Goal: Information Seeking & Learning: Check status

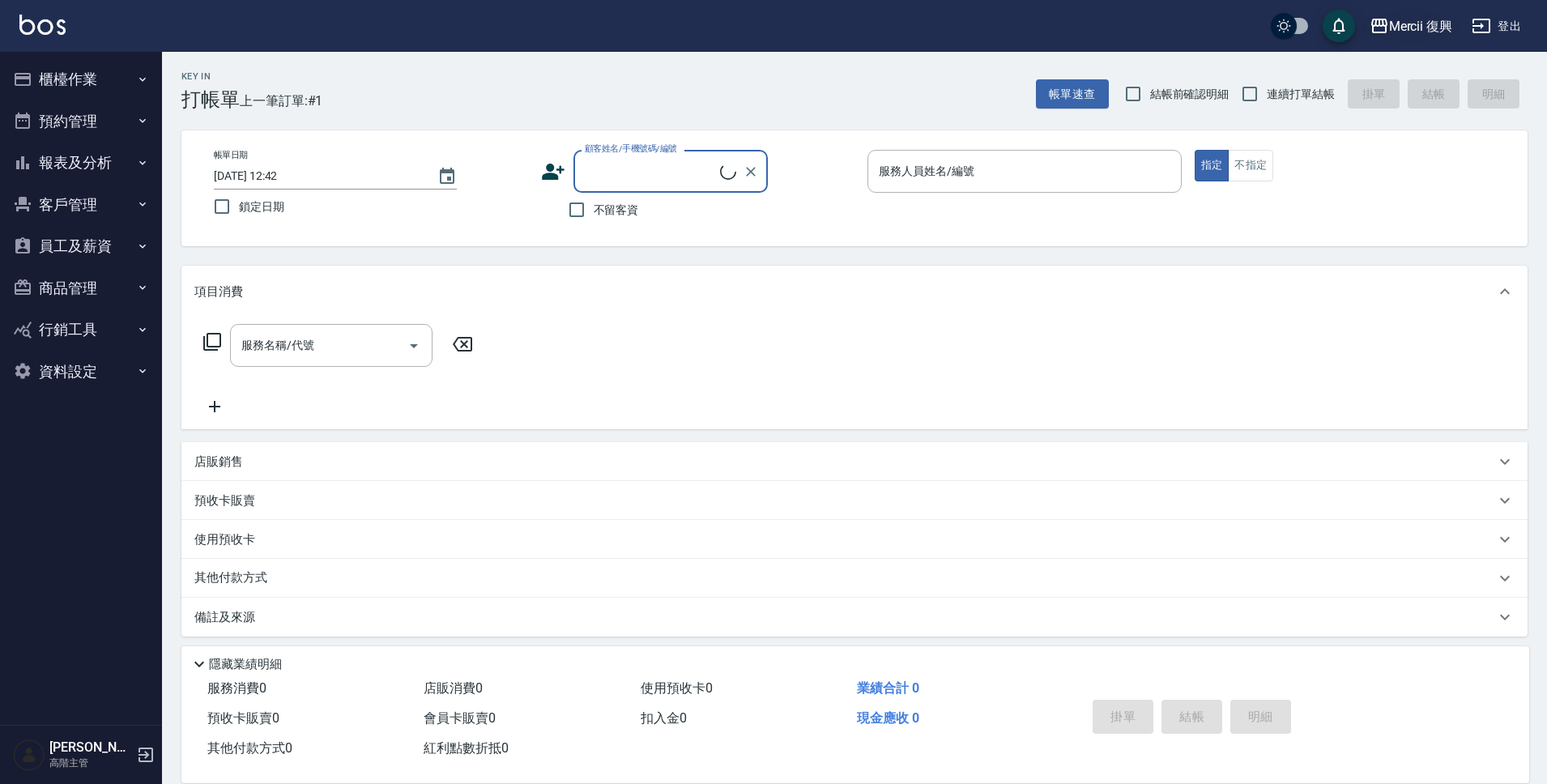
click at [1431, 19] on div "Mercii 復興" at bounding box center [1421, 26] width 64 height 20
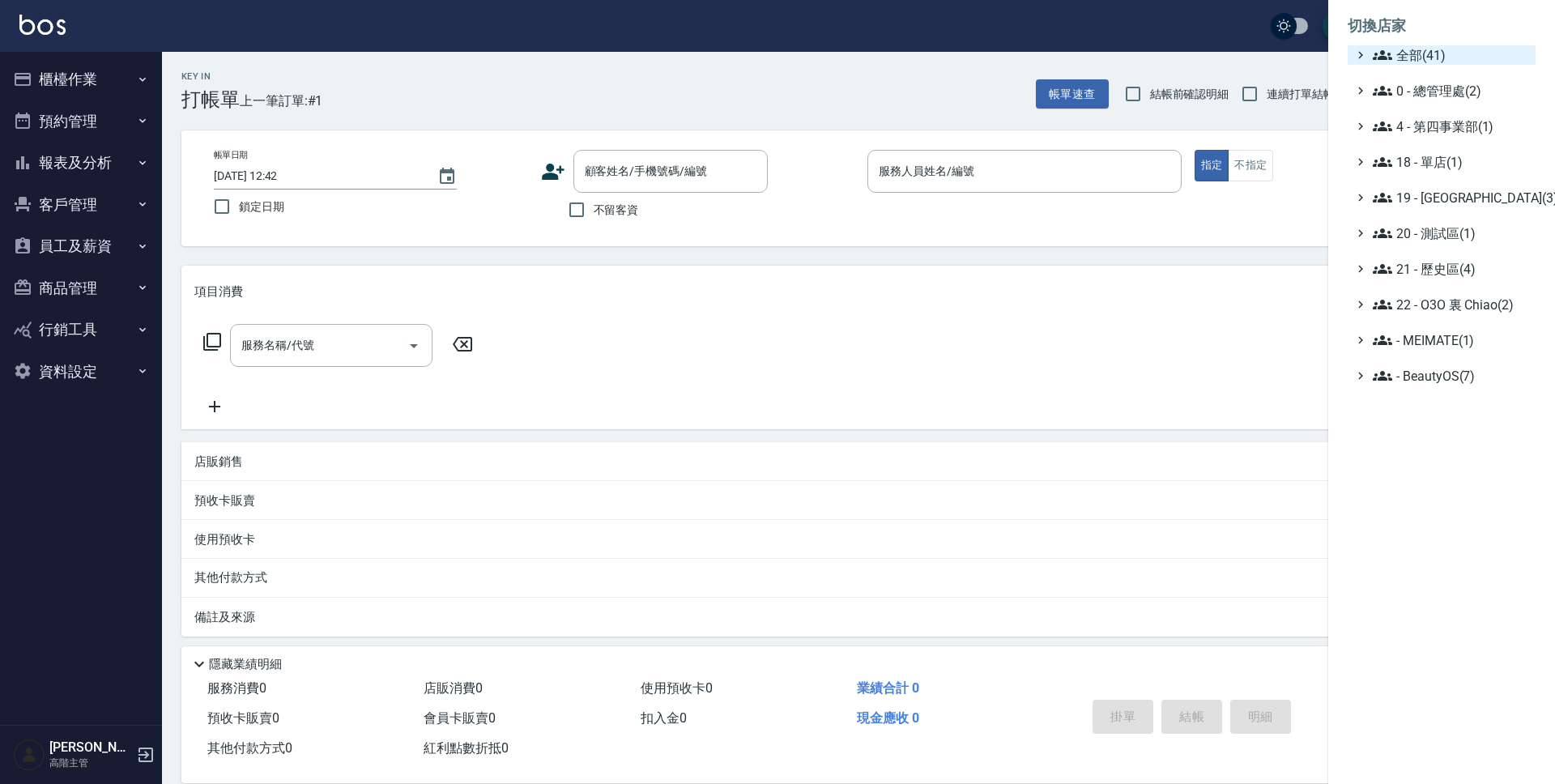
click at [1433, 57] on span "全部(41)" at bounding box center [1450, 55] width 156 height 19
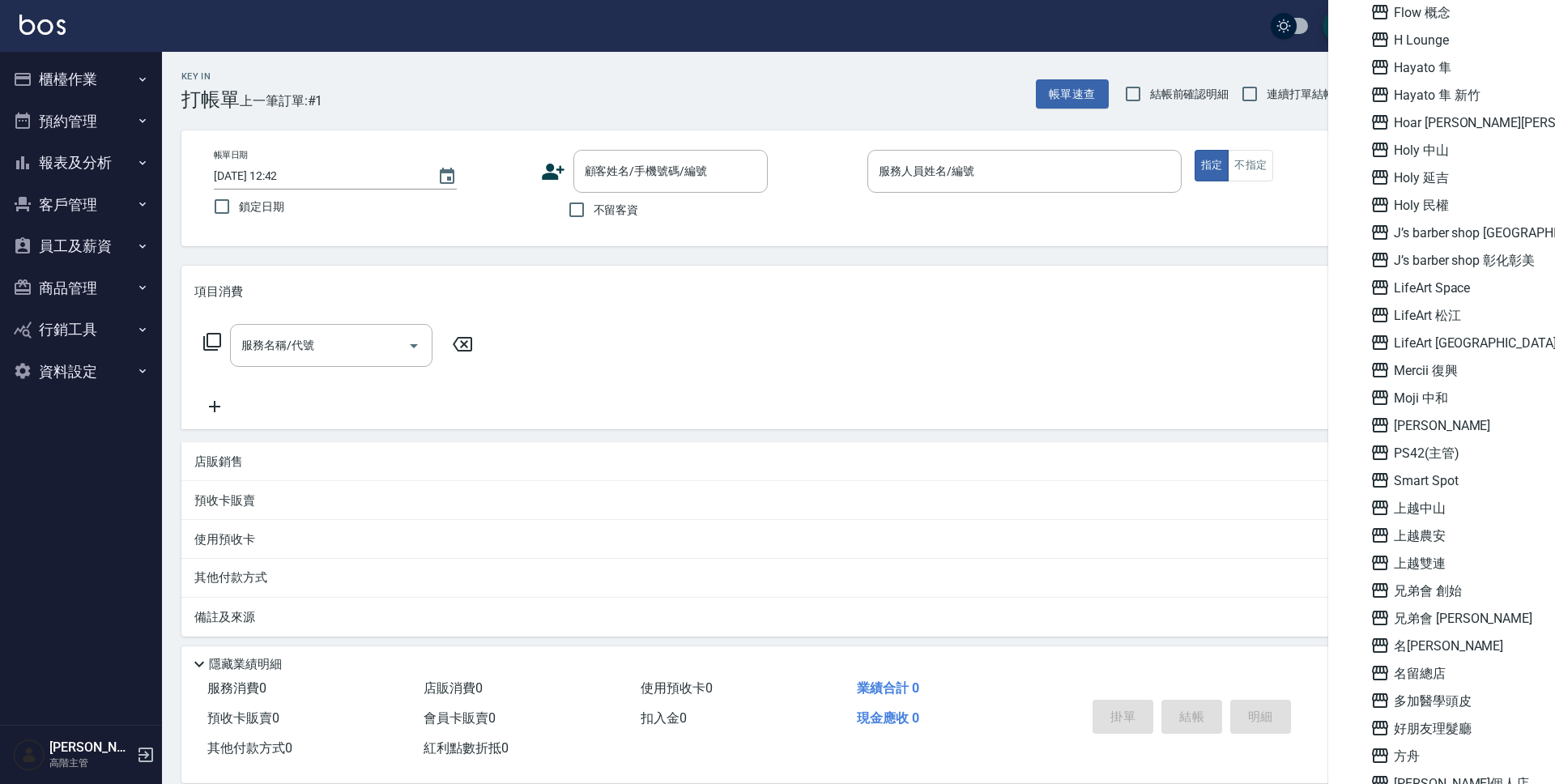
scroll to position [729, 0]
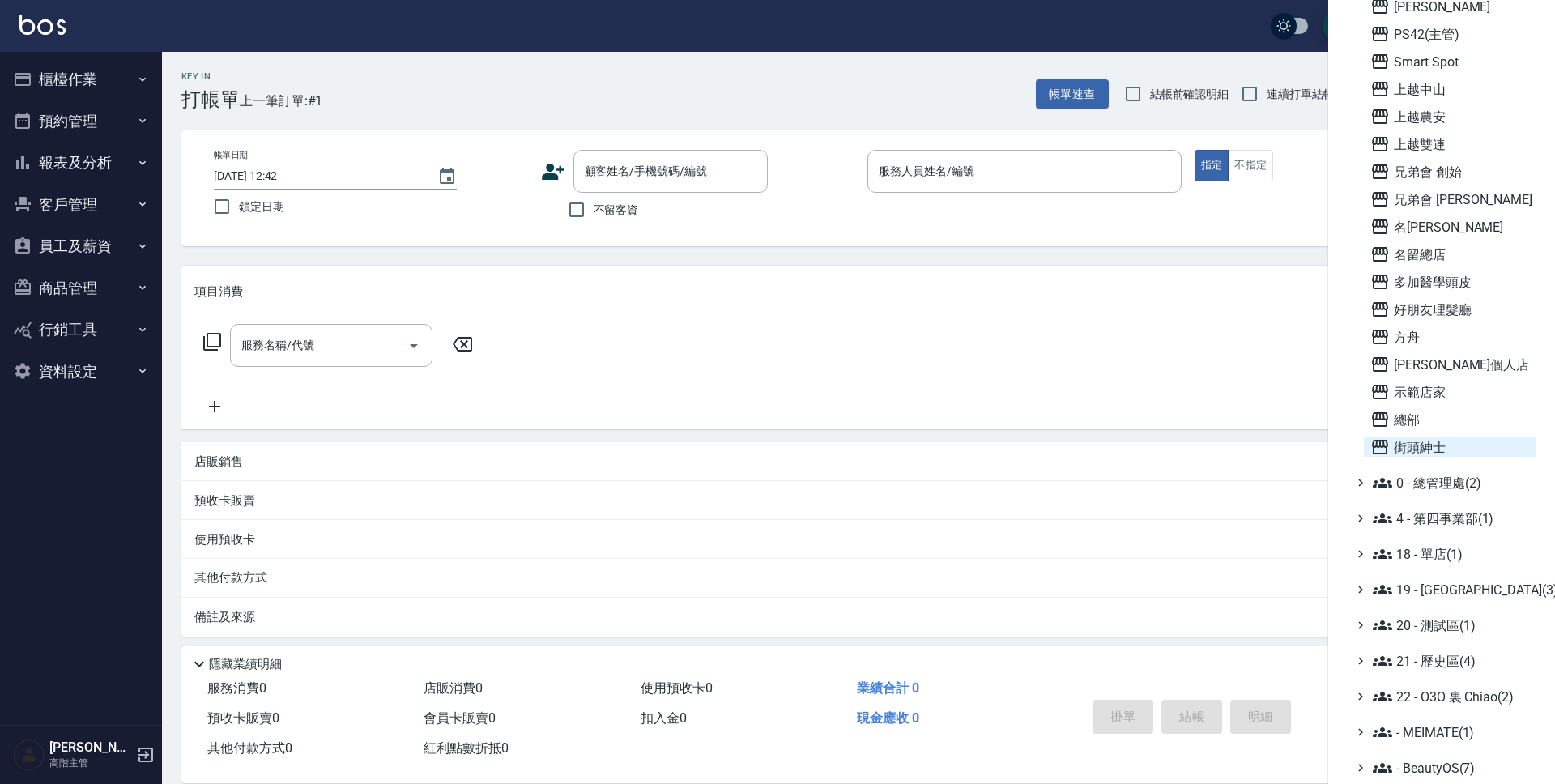
click at [1431, 446] on span "街頭紳士" at bounding box center [1449, 446] width 159 height 19
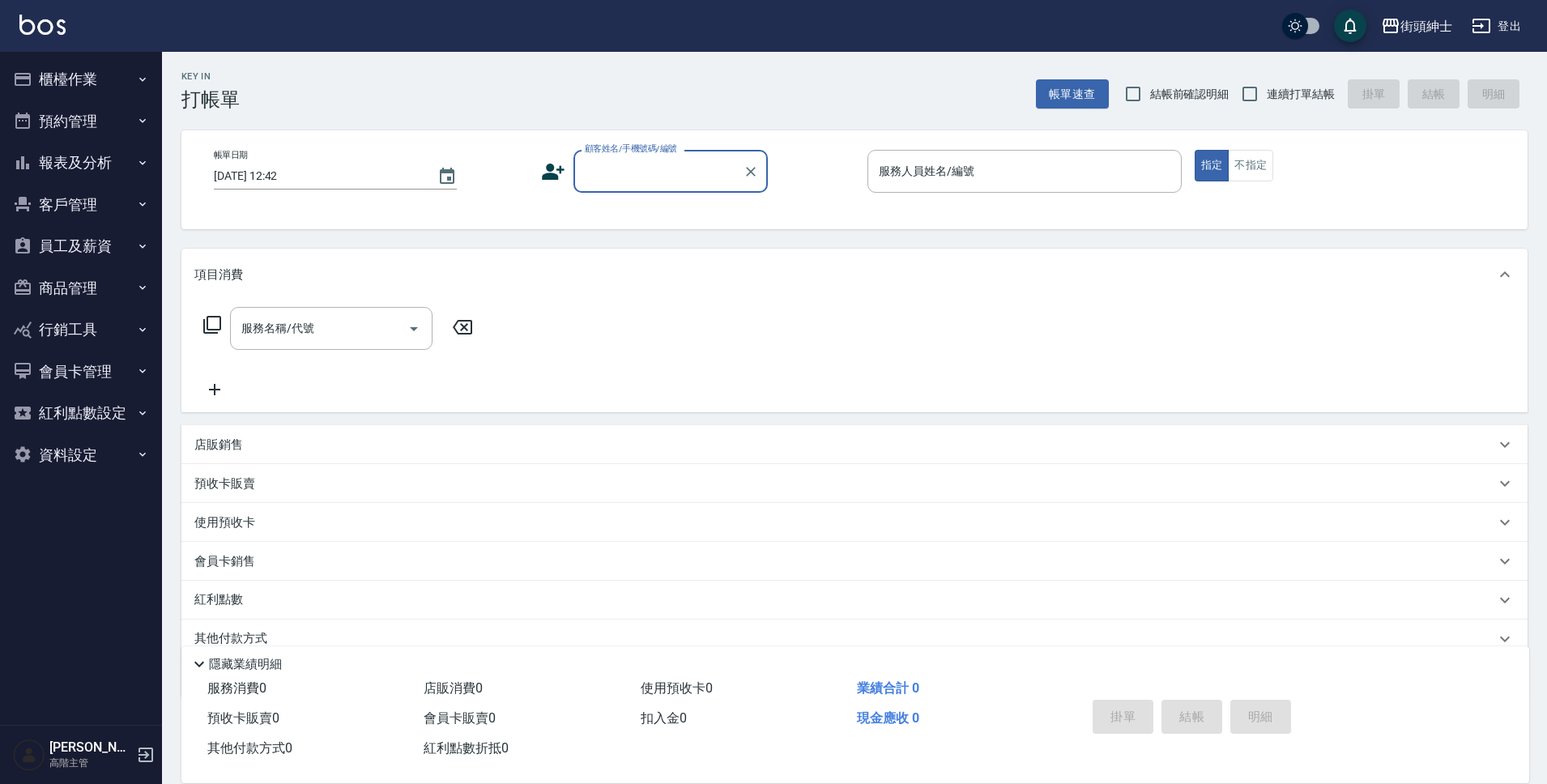
click at [84, 264] on button "員工及薪資" at bounding box center [81, 246] width 149 height 42
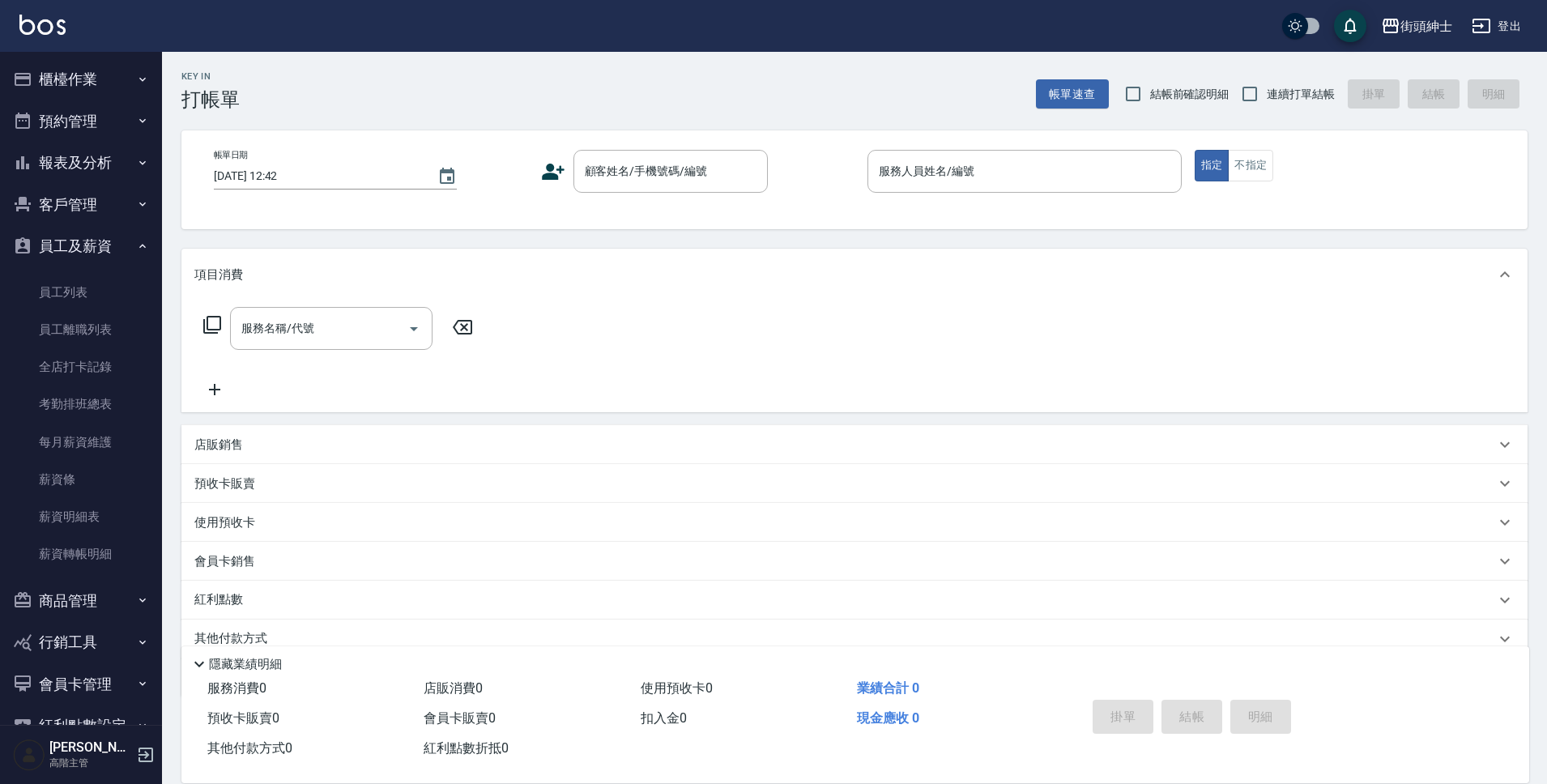
click at [93, 180] on button "報表及分析" at bounding box center [81, 163] width 149 height 42
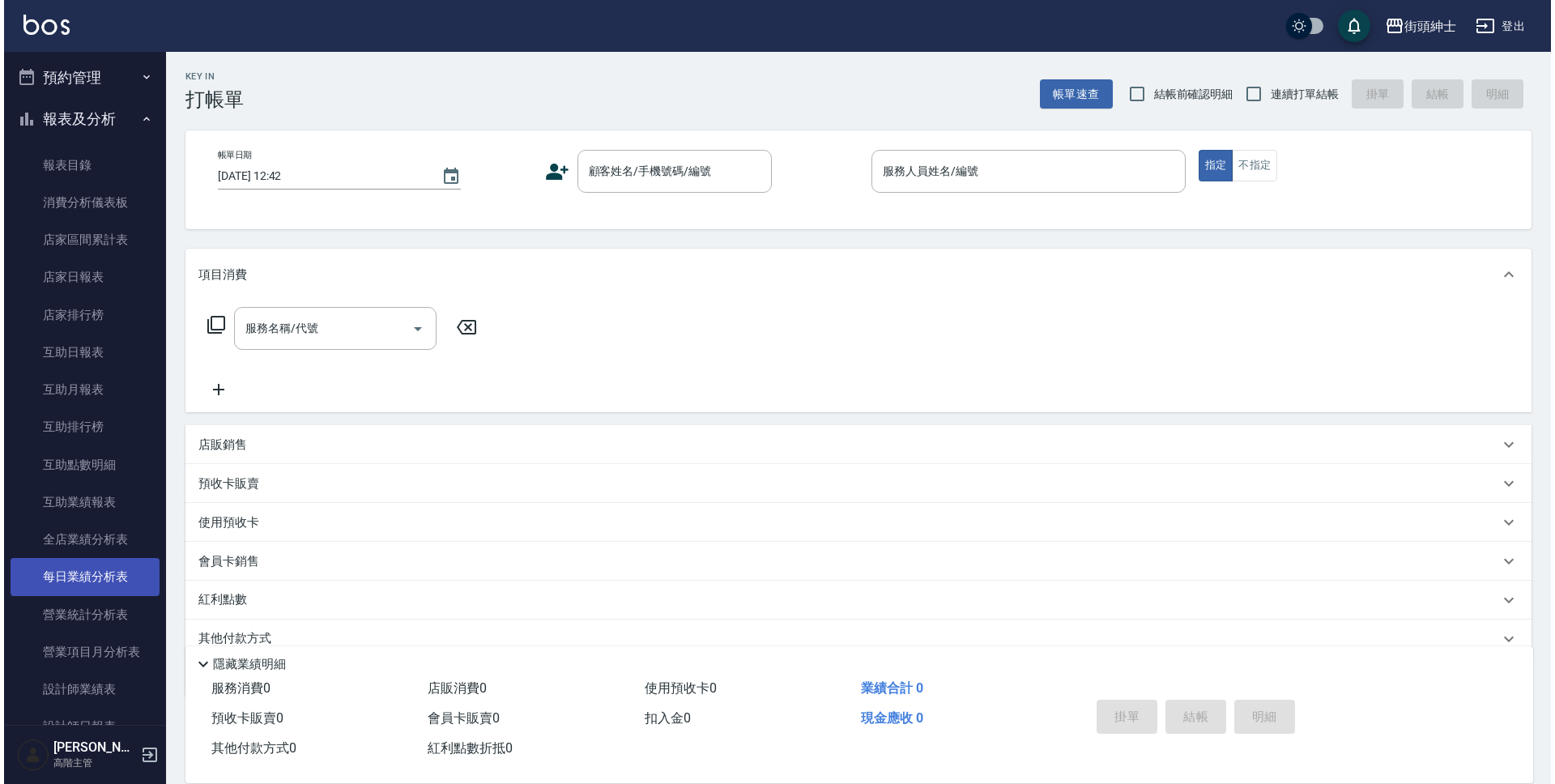
scroll to position [79, 0]
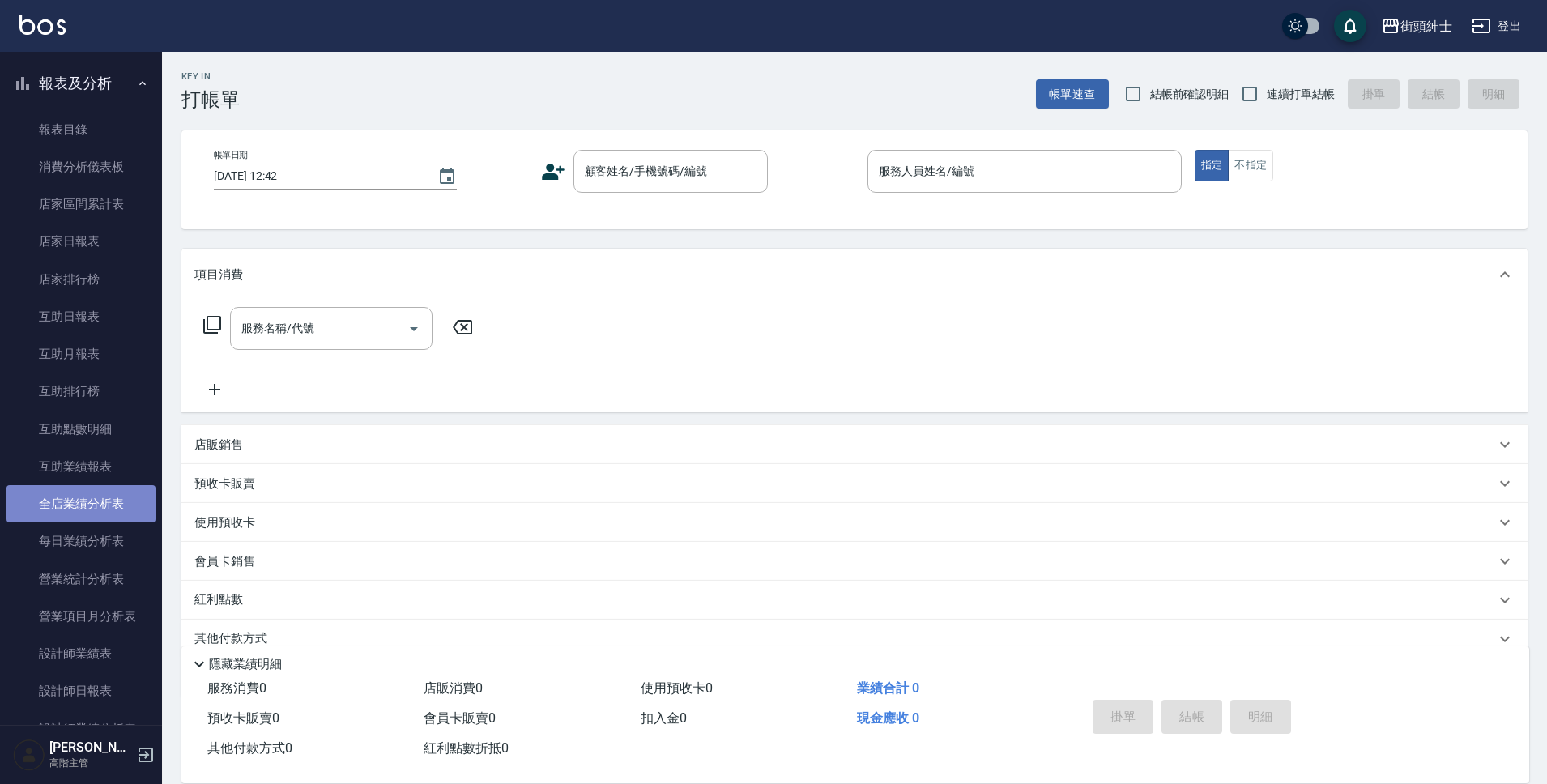
click at [83, 503] on link "全店業績分析表" at bounding box center [81, 504] width 149 height 37
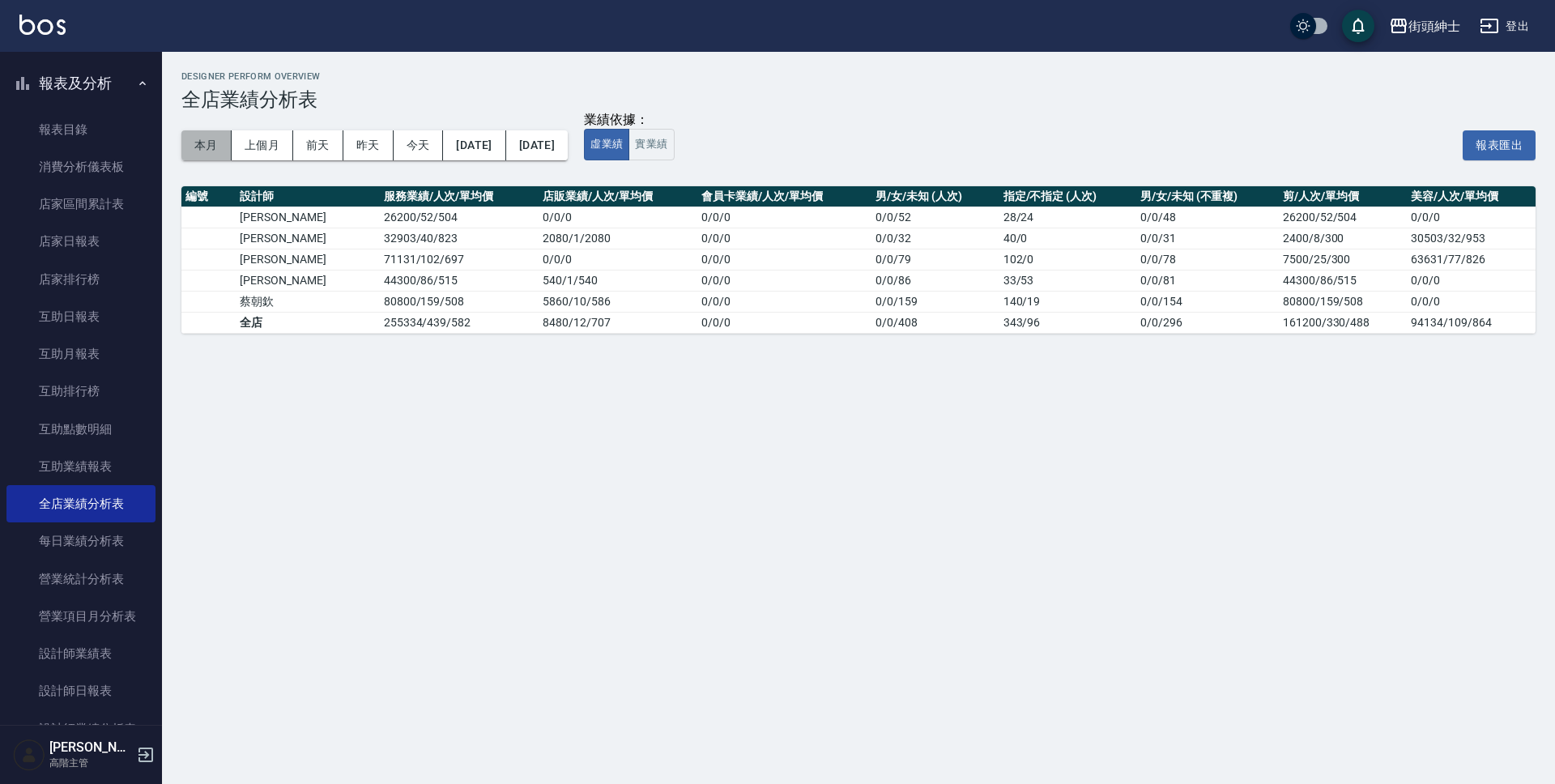
click at [209, 147] on button "本月" at bounding box center [206, 145] width 50 height 30
click at [1410, 22] on div "街頭紳士" at bounding box center [1434, 26] width 51 height 20
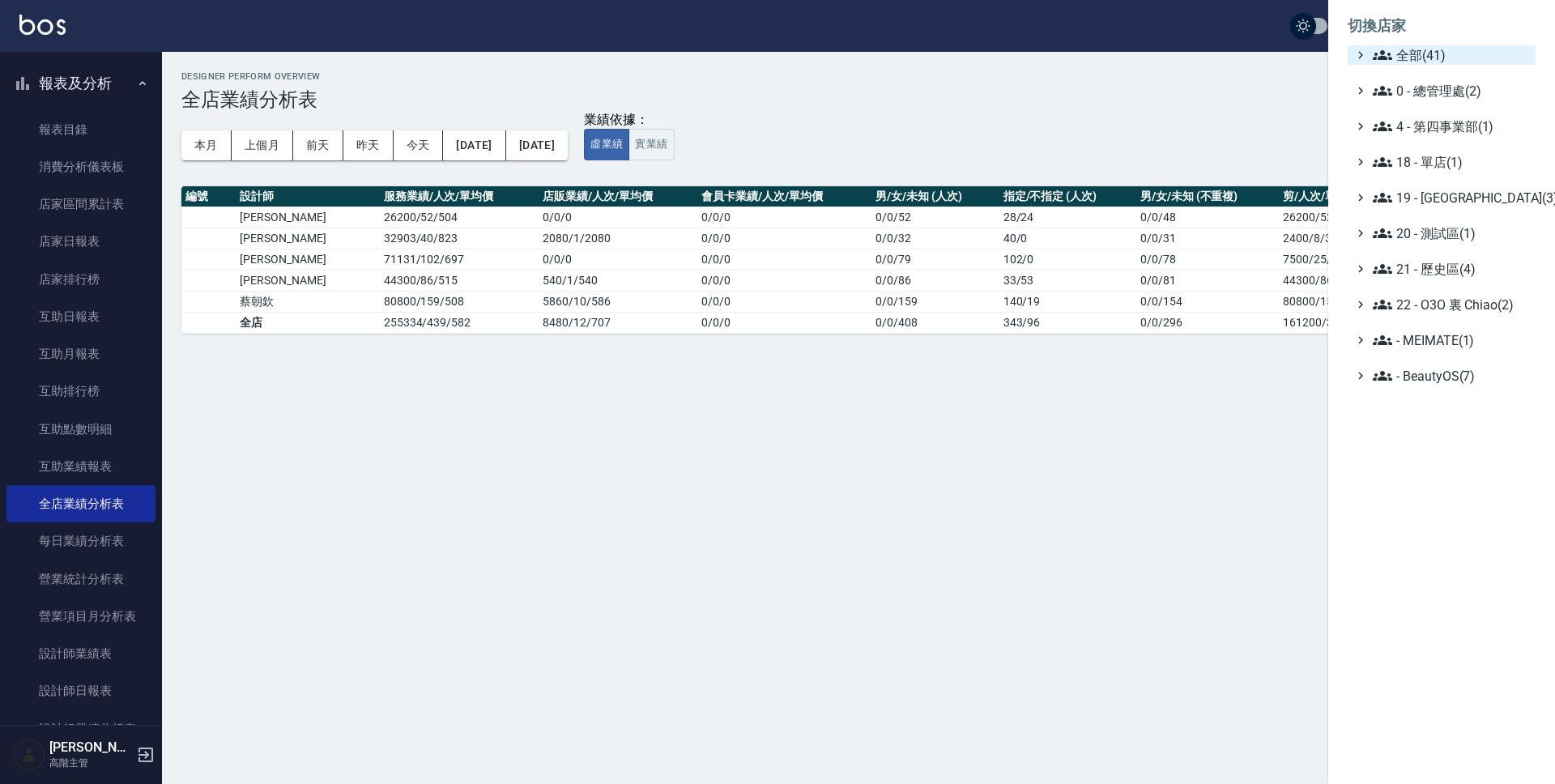
click at [1419, 50] on span "全部(41)" at bounding box center [1450, 55] width 156 height 19
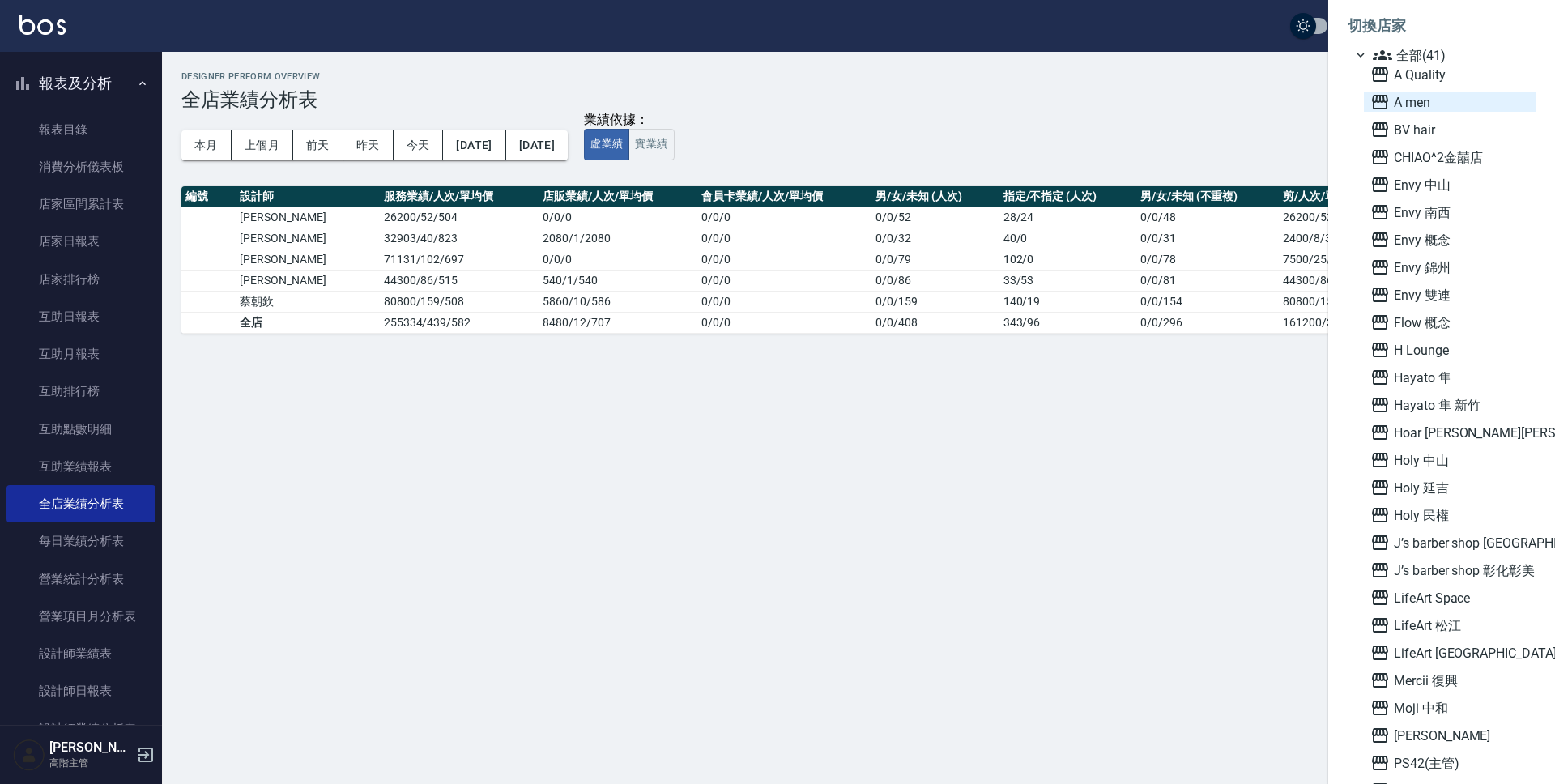
click at [1425, 105] on span "A men" at bounding box center [1449, 101] width 159 height 19
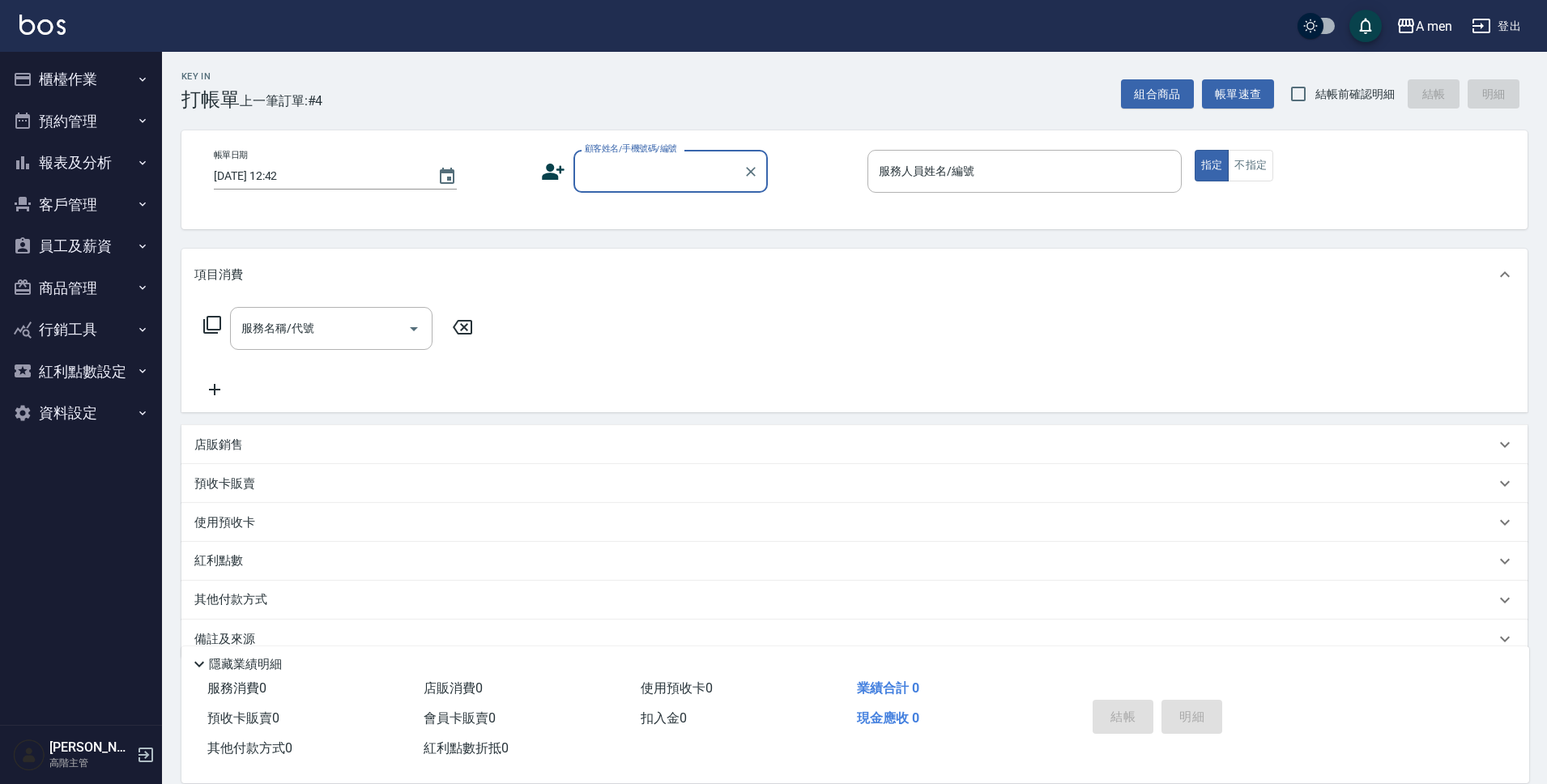
click at [91, 251] on button "員工及薪資" at bounding box center [81, 246] width 149 height 42
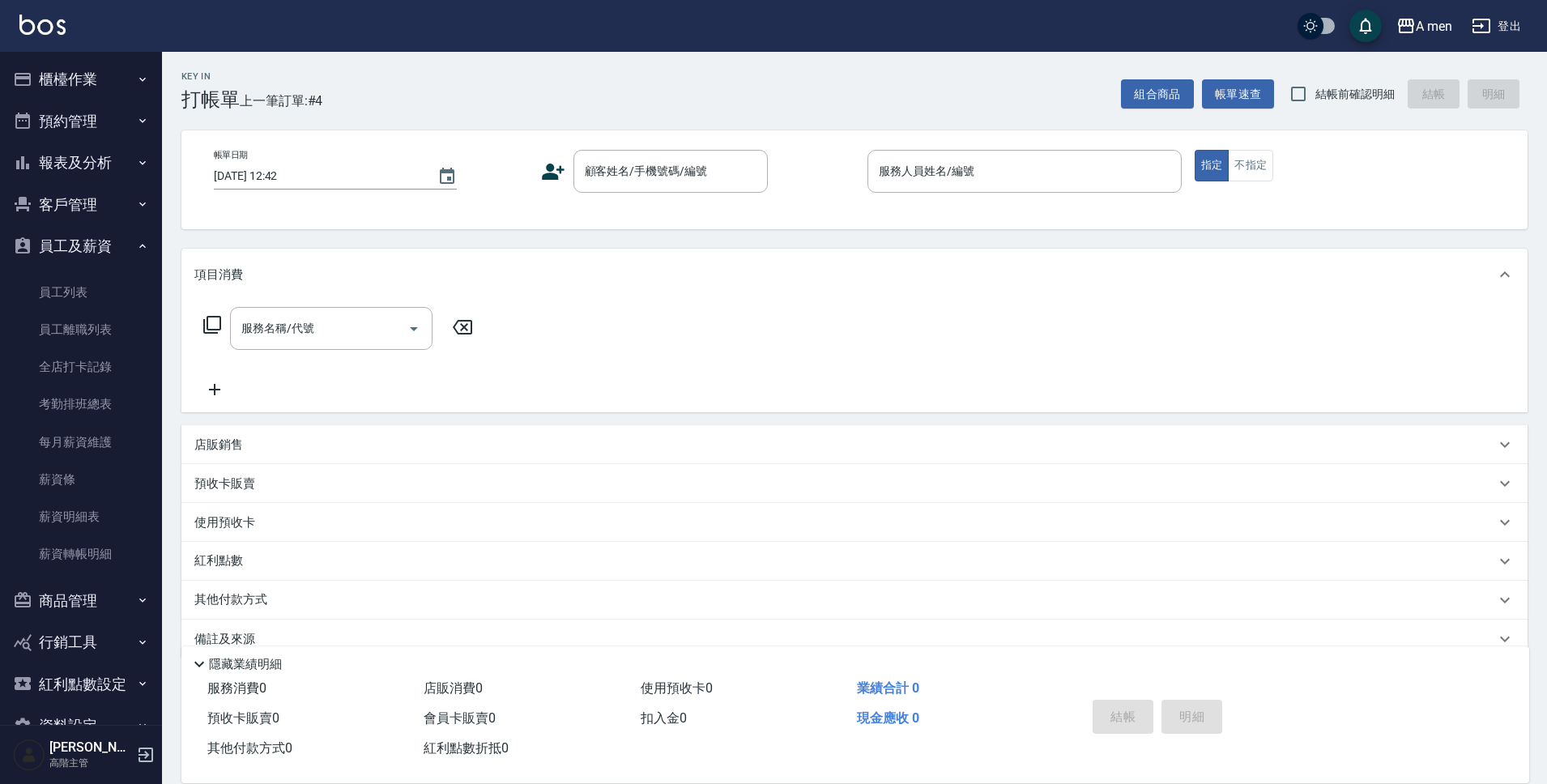
click at [87, 167] on button "報表及分析" at bounding box center [81, 163] width 149 height 42
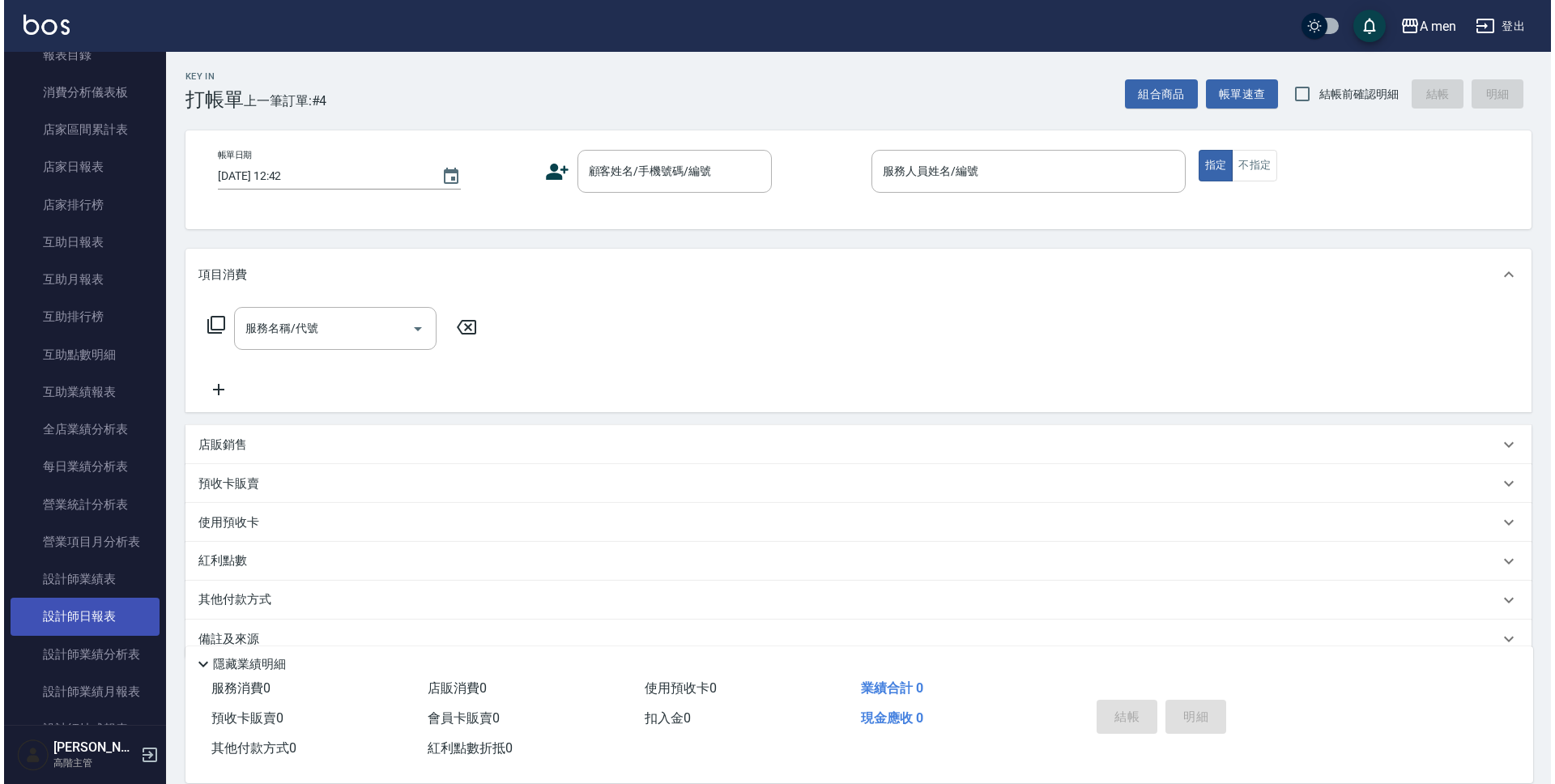
scroll to position [321, 0]
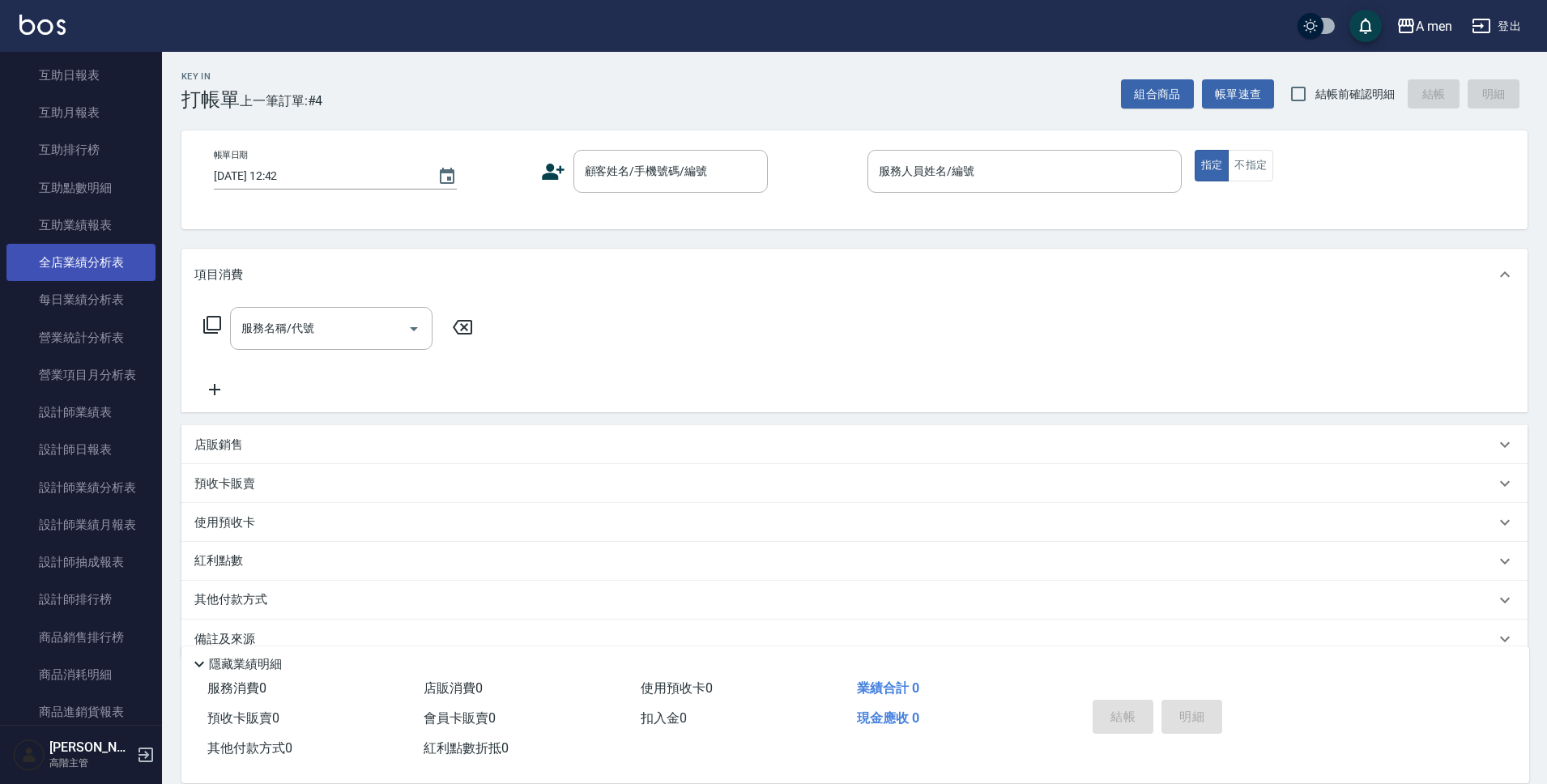
click at [85, 251] on link "全店業績分析表" at bounding box center [81, 262] width 149 height 37
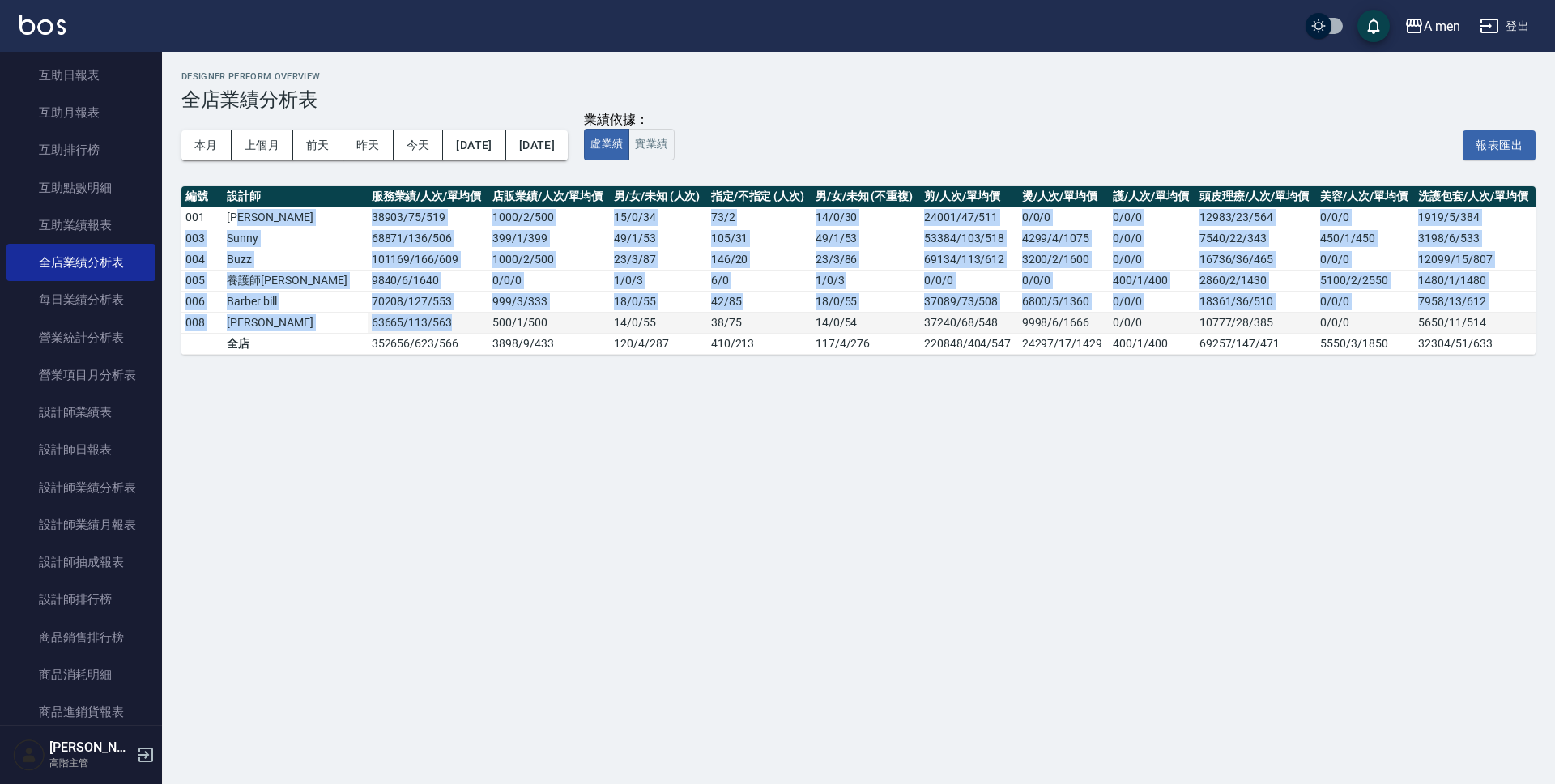
drag, startPoint x: 307, startPoint y: 218, endPoint x: 414, endPoint y: 320, distance: 147.8
click at [414, 320] on tbody "001 楊莫 38903 / 75 / 519 1000 / 2 / 500 15 / 0 / 34 73 / 2 14 / 0 / 30 24001/47/…" at bounding box center [859, 280] width 1354 height 148
click at [276, 238] on td "Sunny" at bounding box center [295, 238] width 144 height 21
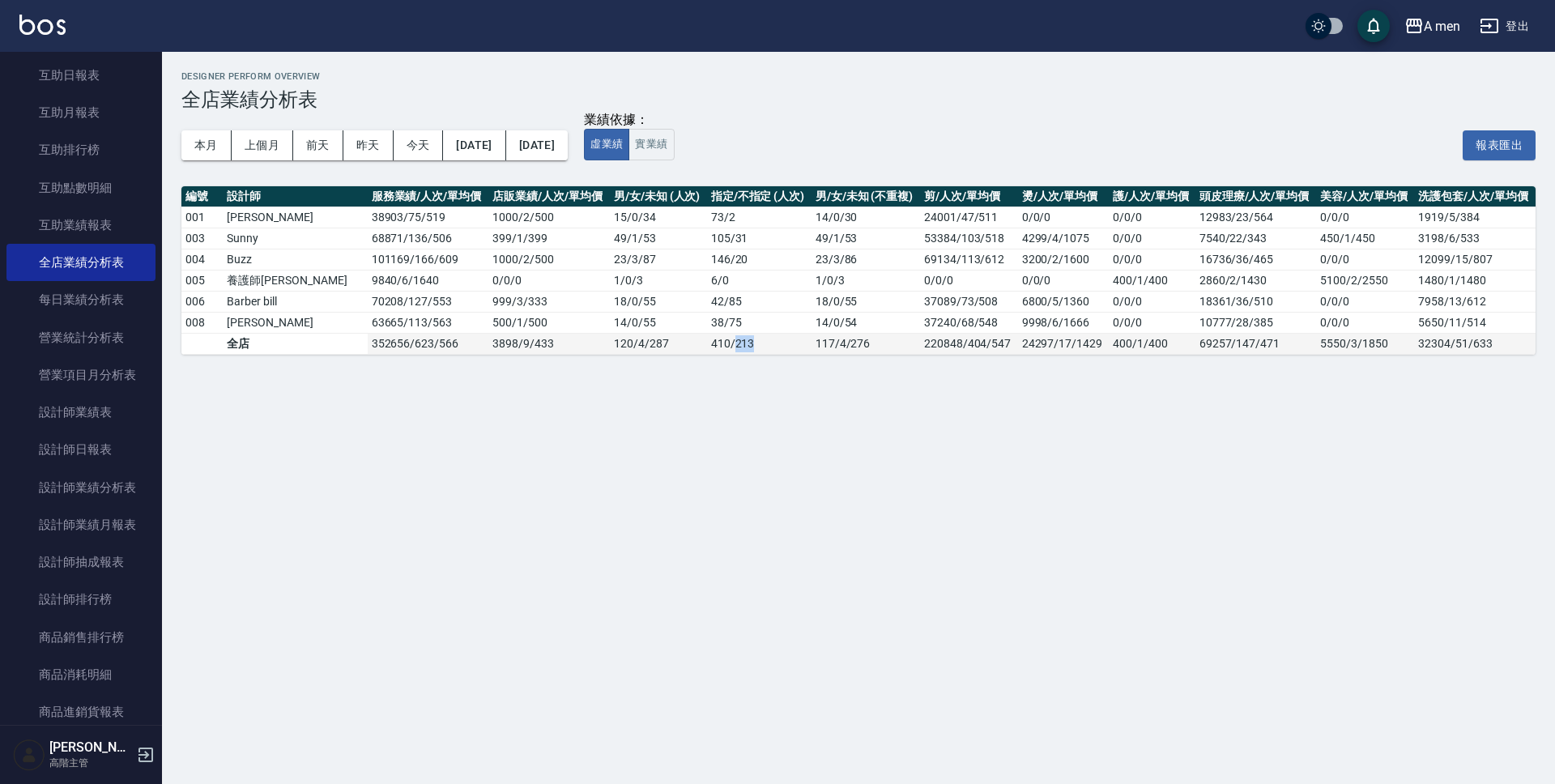
drag, startPoint x: 720, startPoint y: 343, endPoint x: 691, endPoint y: 341, distance: 29.1
click at [707, 344] on td "410 / 213" at bounding box center [760, 343] width 105 height 21
click at [568, 147] on button "2025/08/19" at bounding box center [537, 145] width 62 height 30
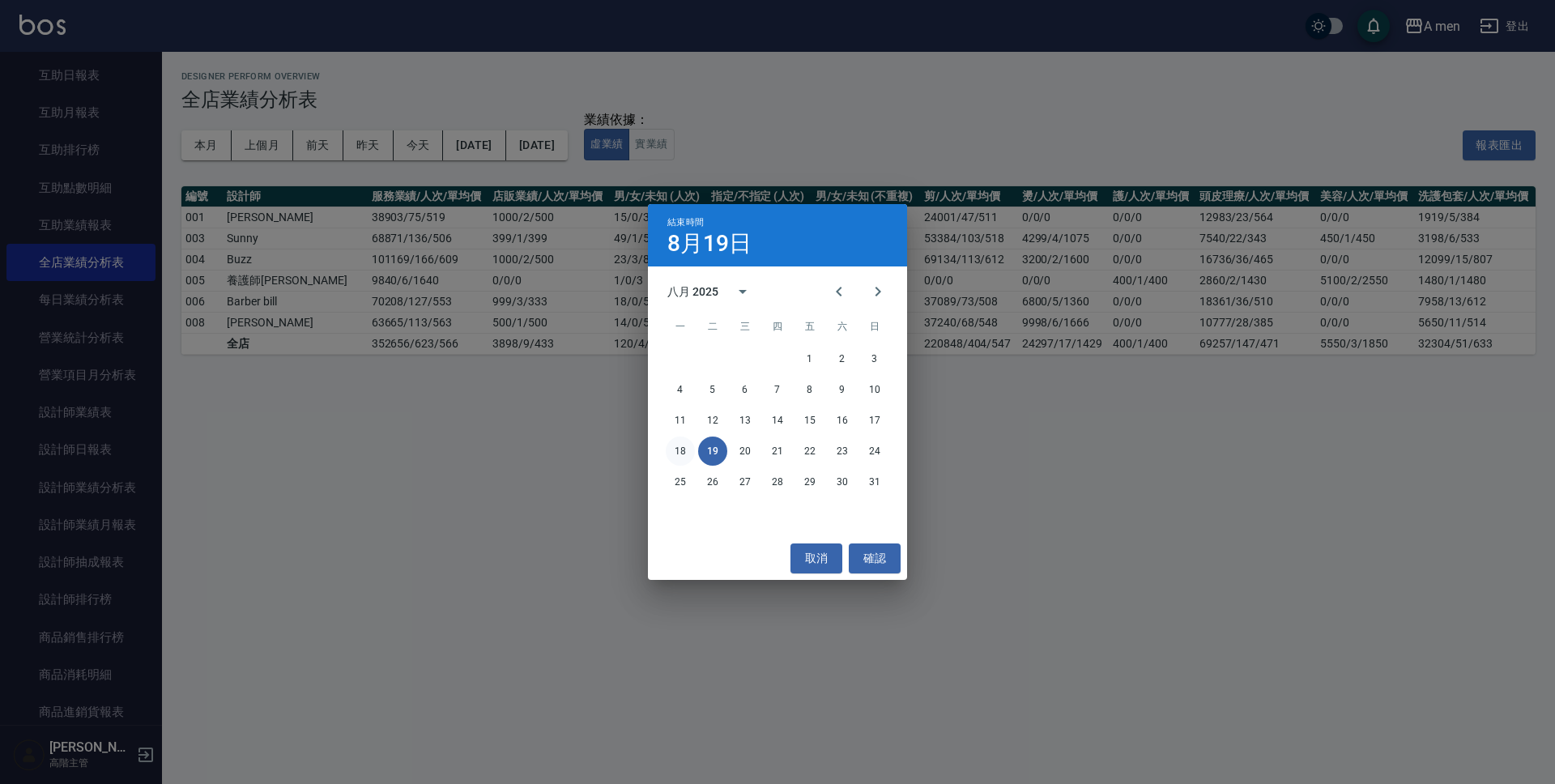
click at [685, 450] on button "18" at bounding box center [680, 451] width 30 height 30
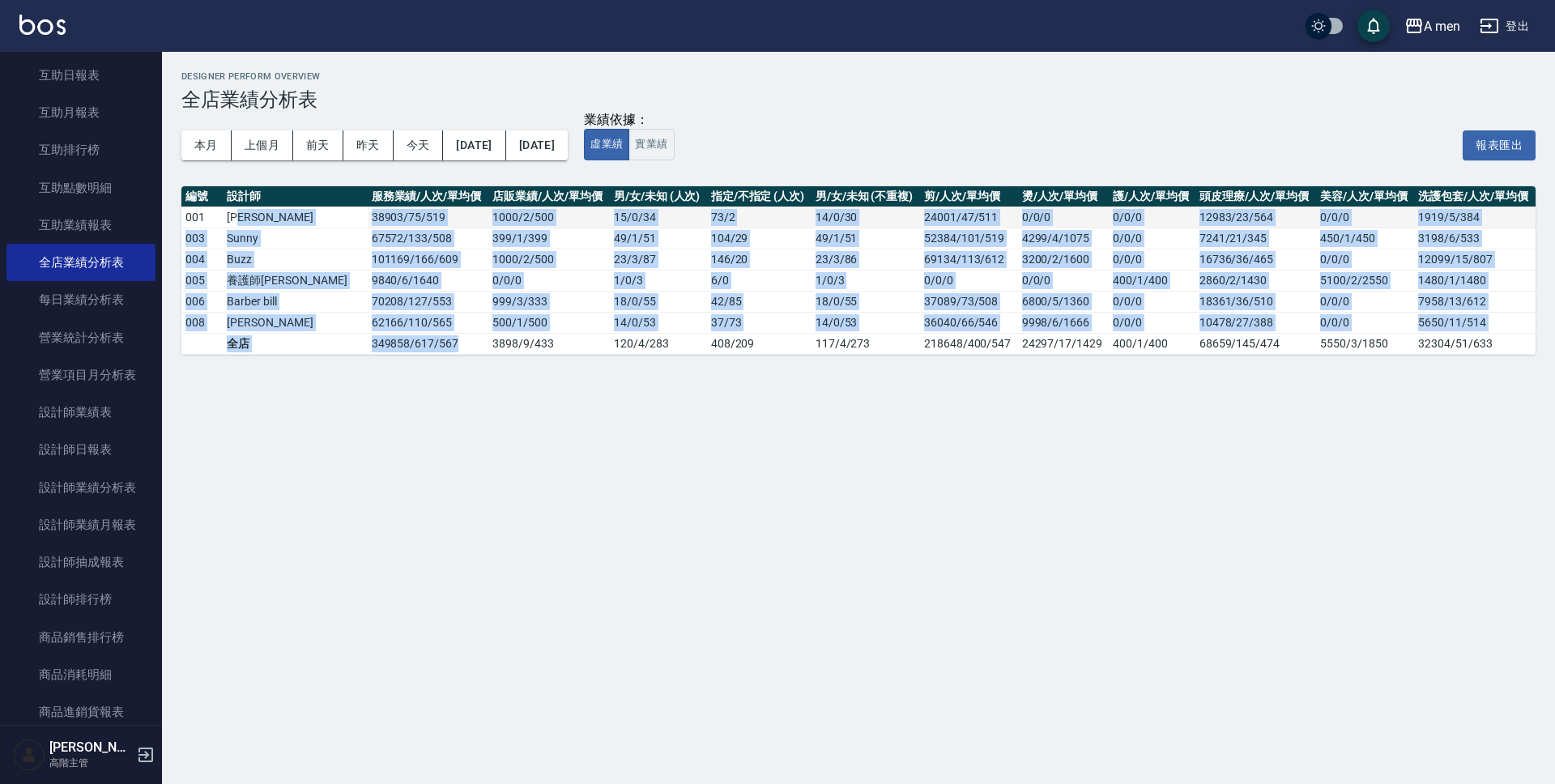
drag, startPoint x: 409, startPoint y: 339, endPoint x: 306, endPoint y: 218, distance: 158.9
click at [306, 218] on tbody "001 楊莫 38903 / 75 / 519 1000 / 2 / 500 15 / 0 / 34 73 / 2 14 / 0 / 30 24001/47/…" at bounding box center [859, 280] width 1354 height 148
